Goal: Use online tool/utility

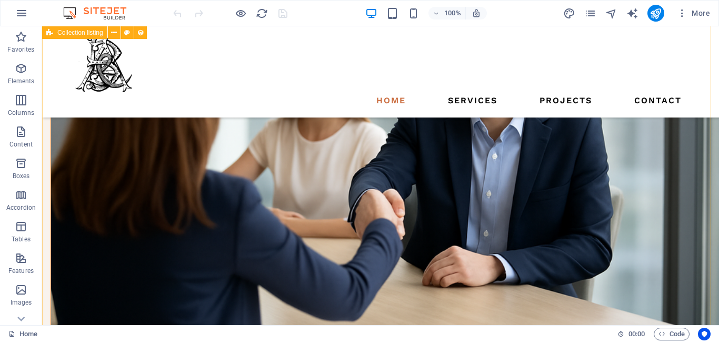
scroll to position [1201, 0]
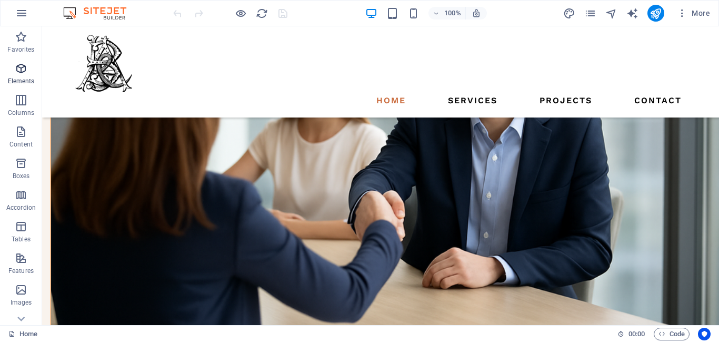
click at [16, 73] on icon "button" at bounding box center [21, 68] width 13 height 13
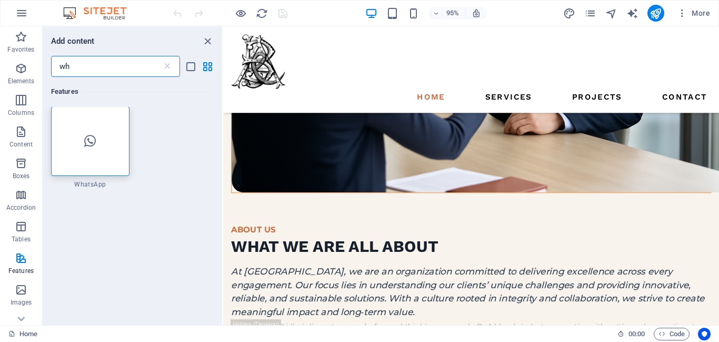
scroll to position [0, 0]
type input "wh"
click at [91, 149] on div at bounding box center [90, 142] width 78 height 70
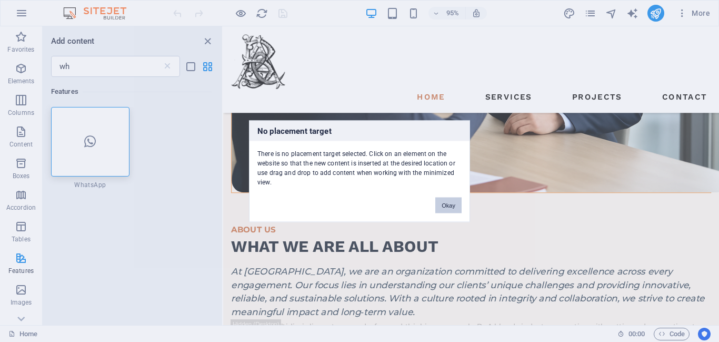
click at [454, 206] on button "Okay" at bounding box center [448, 205] width 26 height 16
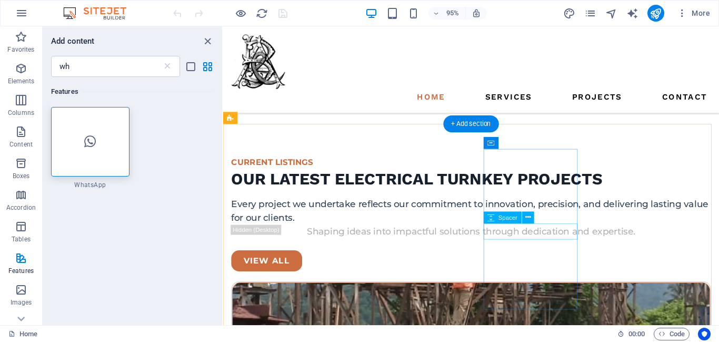
scroll to position [1679, 0]
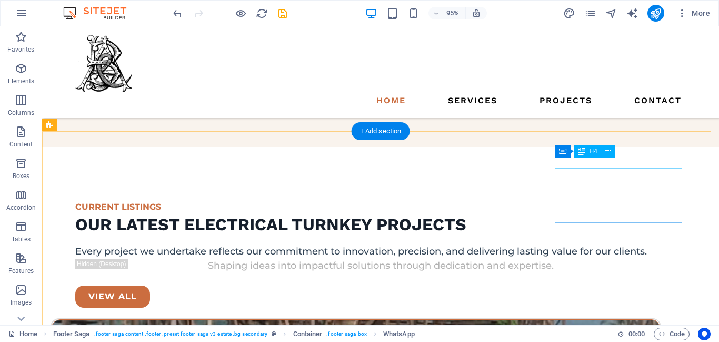
scroll to position [1490, 0]
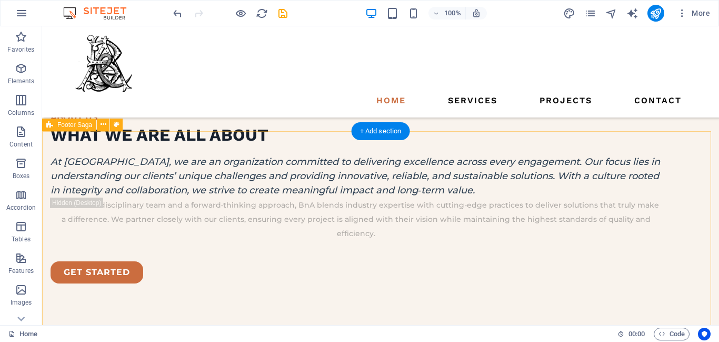
drag, startPoint x: 630, startPoint y: 264, endPoint x: 640, endPoint y: 256, distance: 13.2
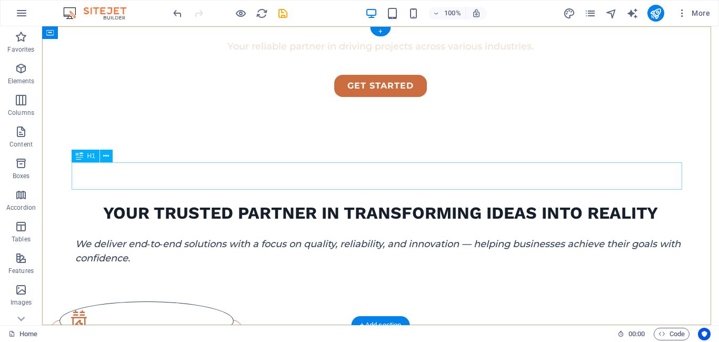
scroll to position [0, 0]
